Goal: Register for event/course

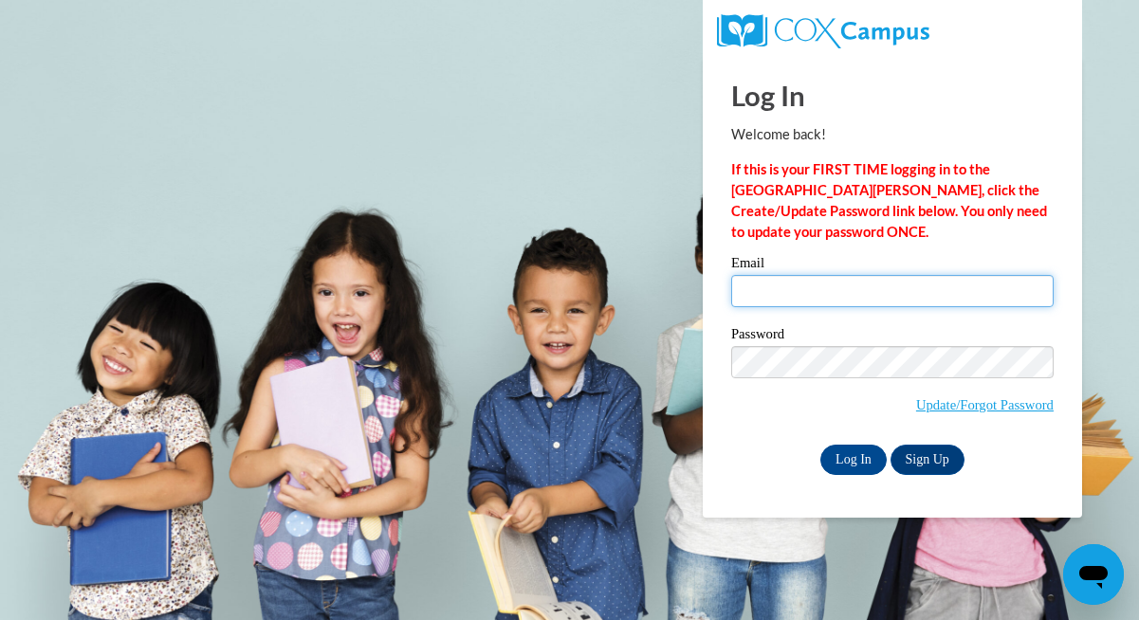
type input "mm63309@georgiasouthern.edu"
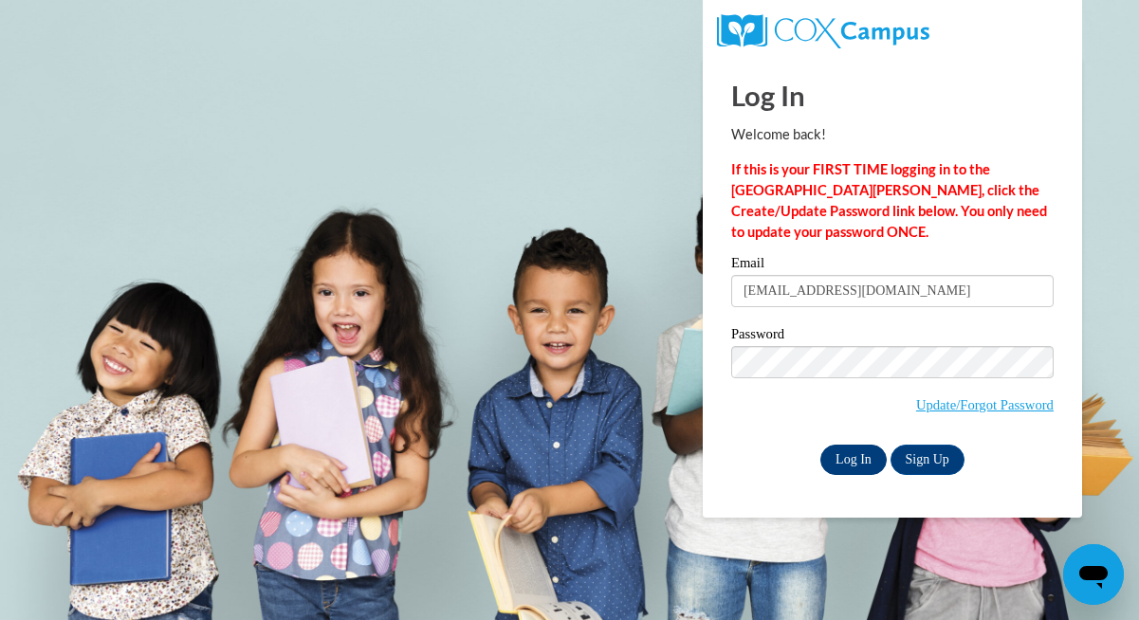
click at [843, 461] on input "Log In" at bounding box center [853, 460] width 66 height 30
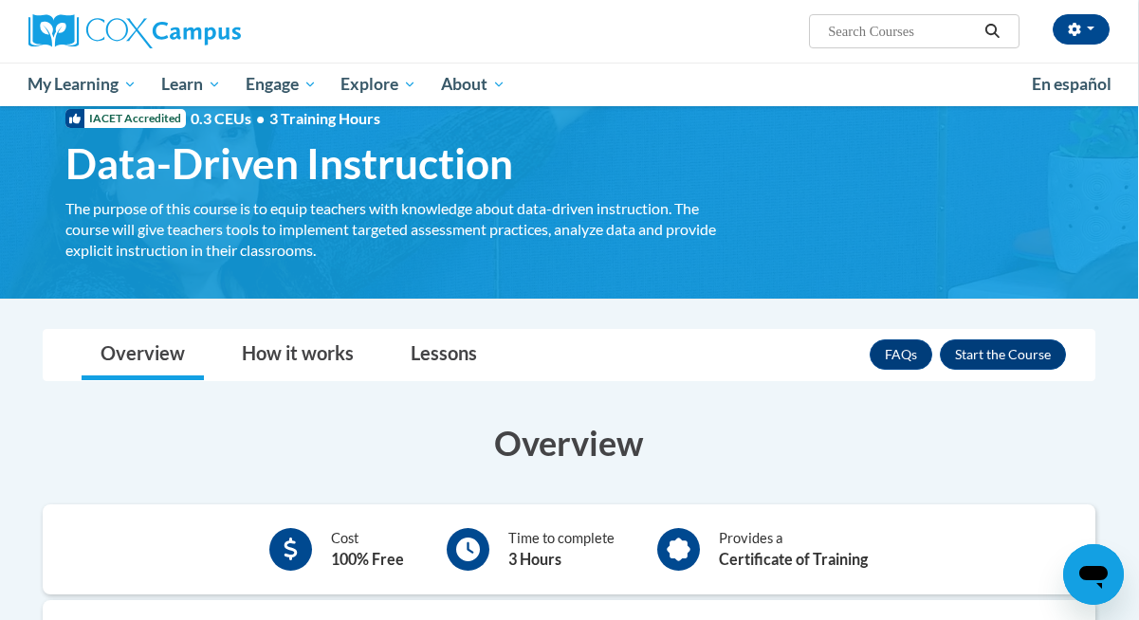
scroll to position [44, 1]
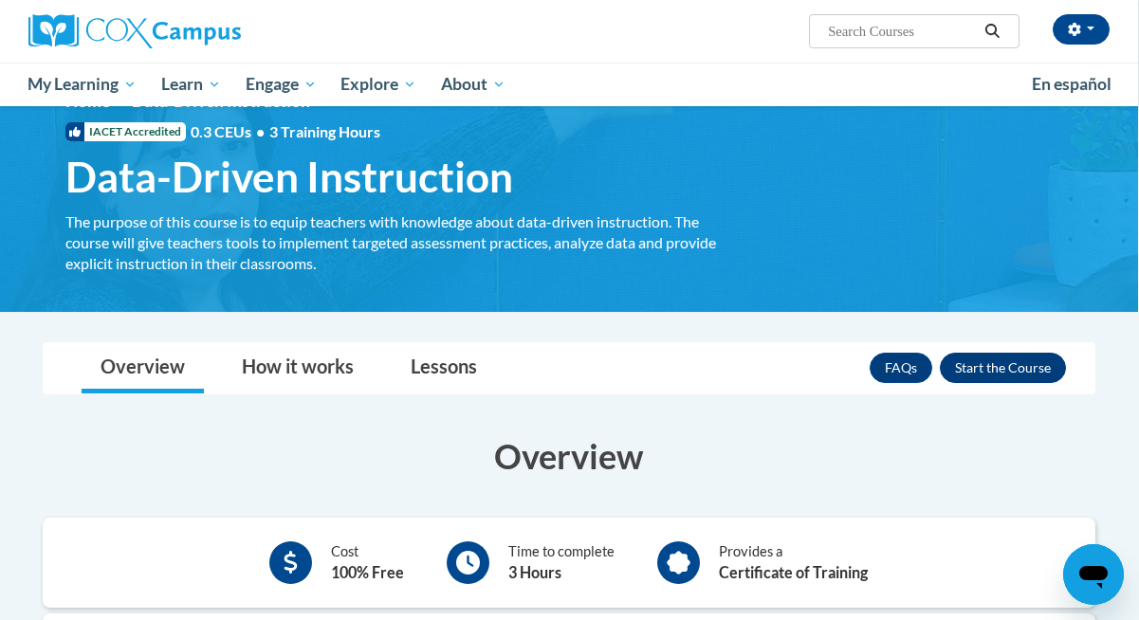
click at [1029, 358] on button "Enroll" at bounding box center [1003, 368] width 126 height 30
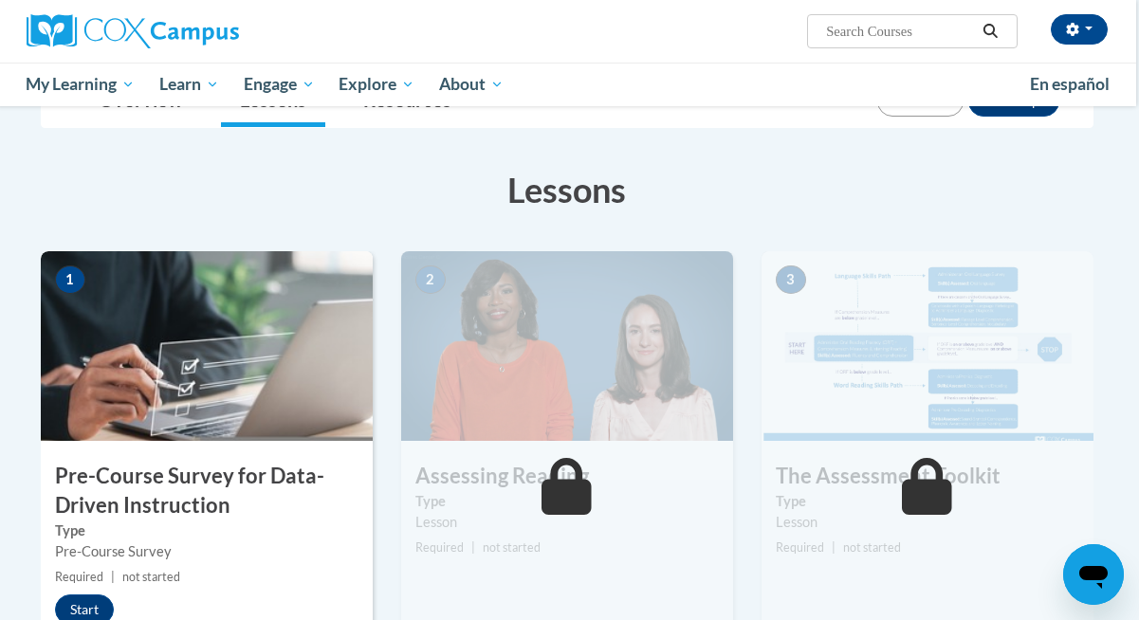
scroll to position [264, 3]
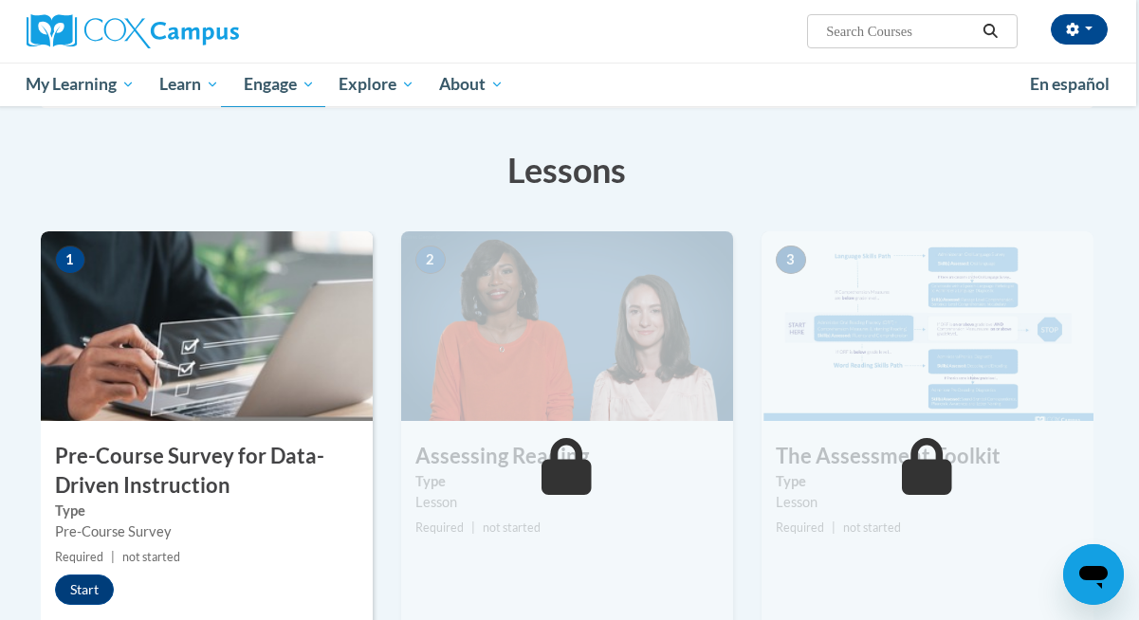
click at [221, 304] on img at bounding box center [207, 326] width 332 height 190
click at [90, 594] on button "Start" at bounding box center [84, 590] width 59 height 30
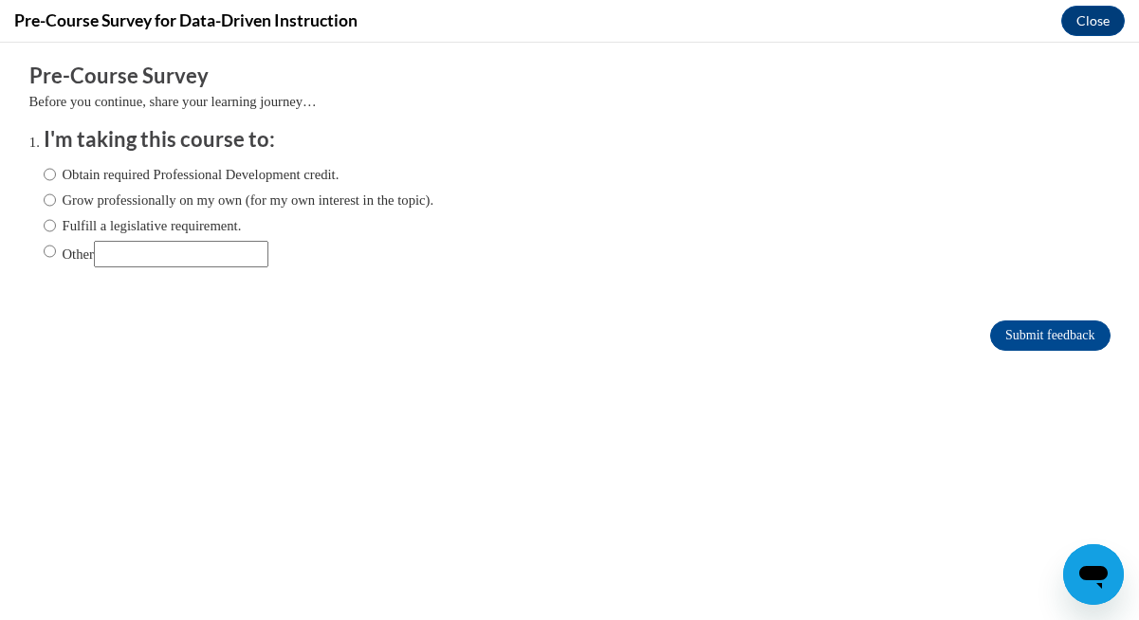
scroll to position [0, 0]
click at [173, 177] on label "Obtain required Professional Development credit." at bounding box center [192, 174] width 296 height 21
click at [56, 177] on input "Obtain required Professional Development credit." at bounding box center [50, 174] width 12 height 21
radio input "true"
click at [1020, 324] on input "Submit feedback" at bounding box center [1049, 335] width 119 height 30
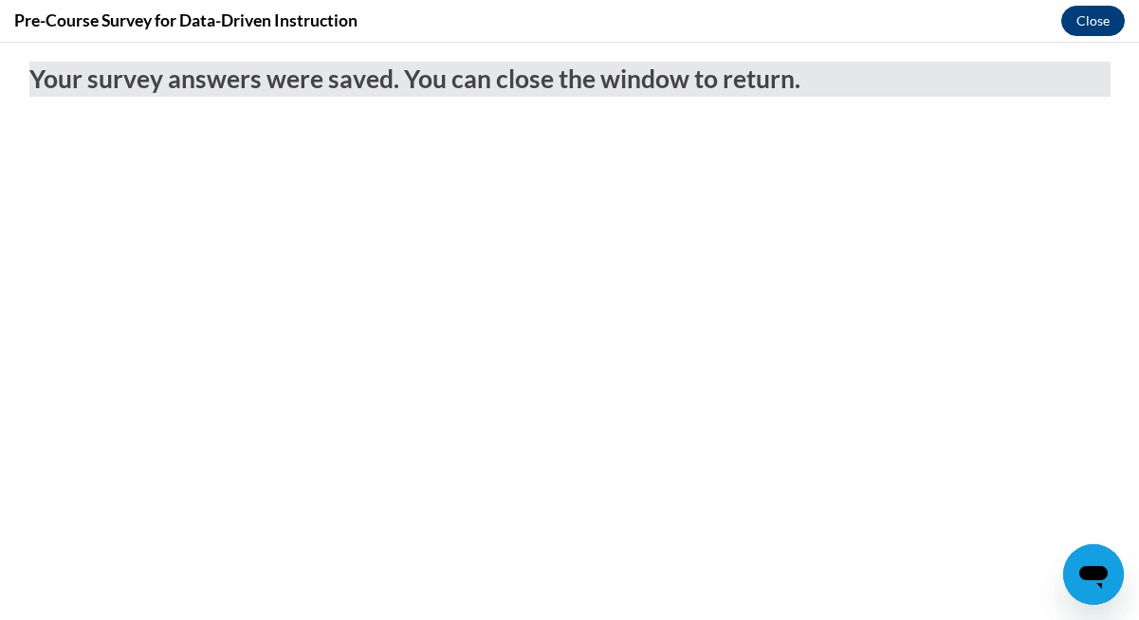
click at [1083, 22] on button "Close" at bounding box center [1093, 21] width 64 height 30
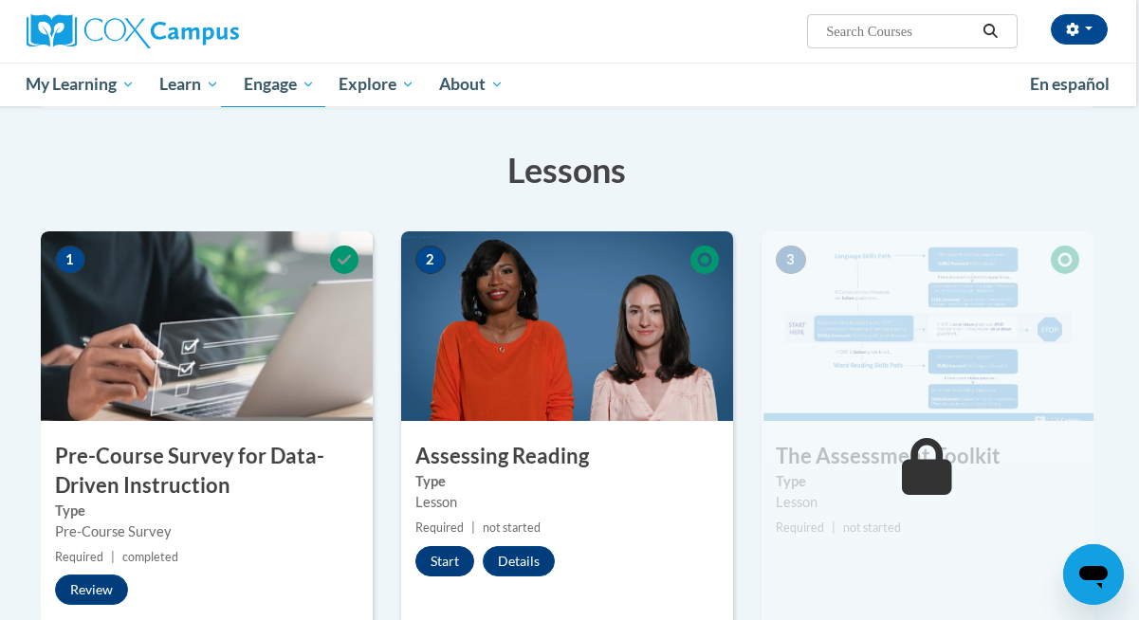
click at [450, 564] on button "Start" at bounding box center [444, 561] width 59 height 30
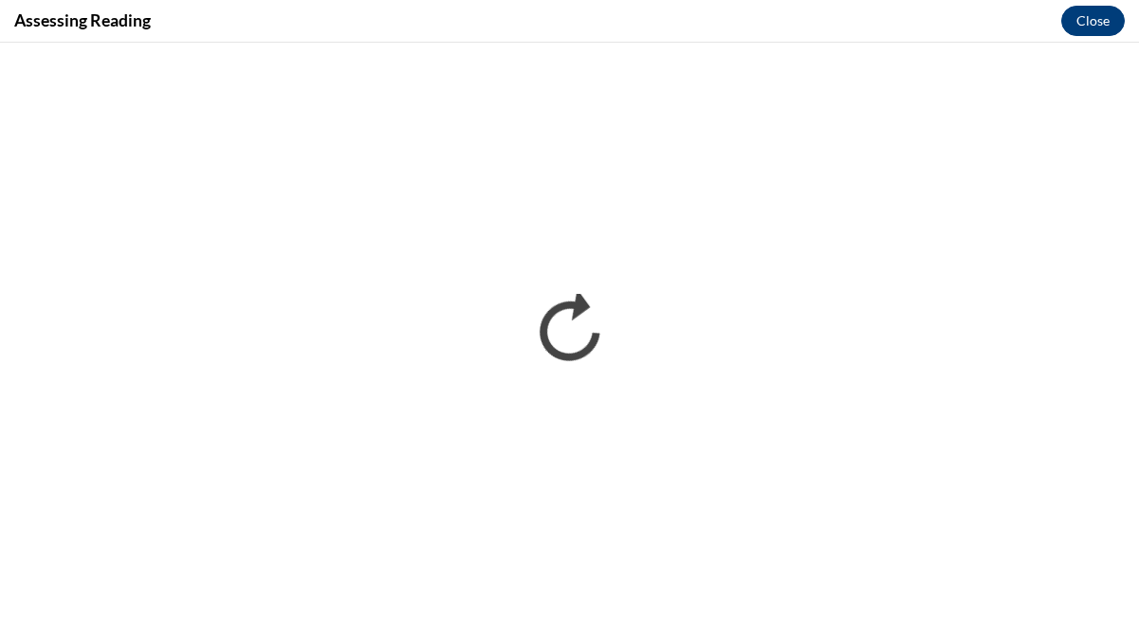
click at [1094, 27] on button "Close" at bounding box center [1093, 21] width 64 height 30
